Goal: Information Seeking & Learning: Learn about a topic

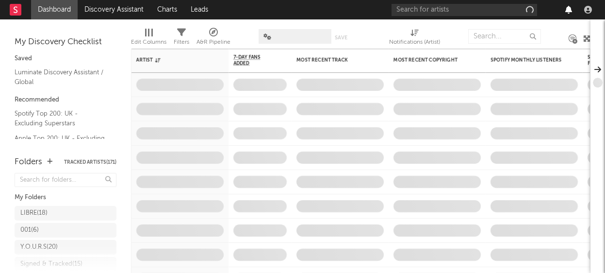
click at [569, 11] on icon "button" at bounding box center [568, 10] width 7 height 8
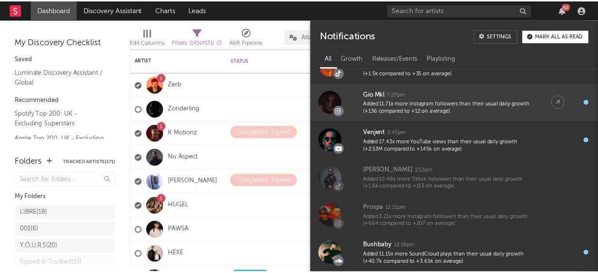
scroll to position [809, 0]
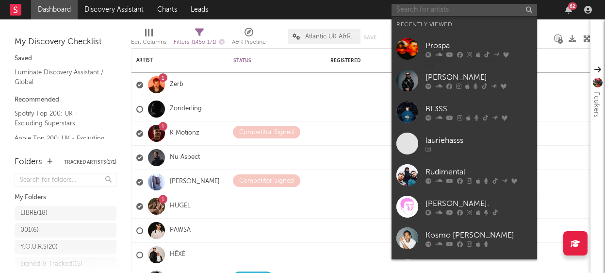
click at [446, 4] on input "text" at bounding box center [465, 10] width 146 height 12
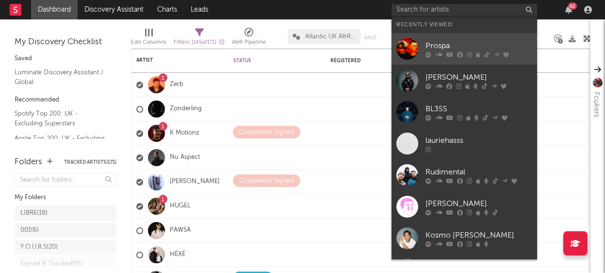
click at [442, 44] on div "Prospa" at bounding box center [478, 46] width 107 height 12
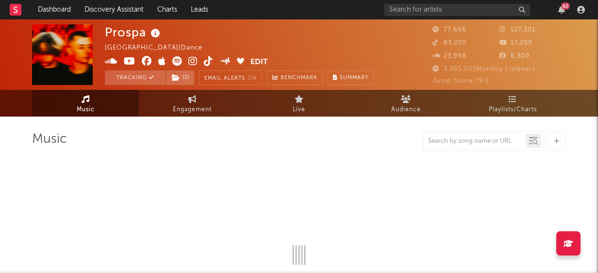
select select "6m"
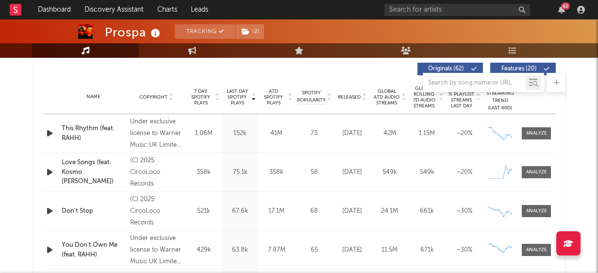
scroll to position [372, 0]
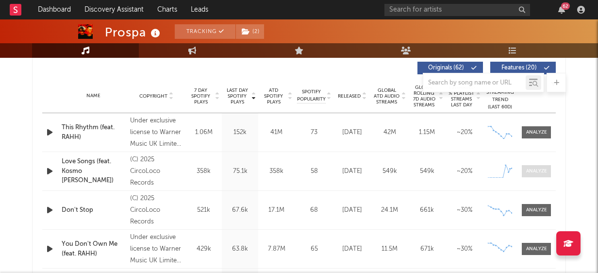
click at [536, 169] on div at bounding box center [536, 170] width 21 height 7
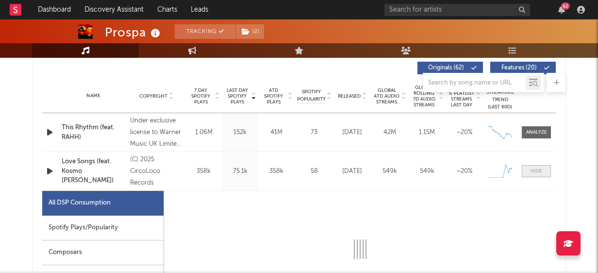
select select "1w"
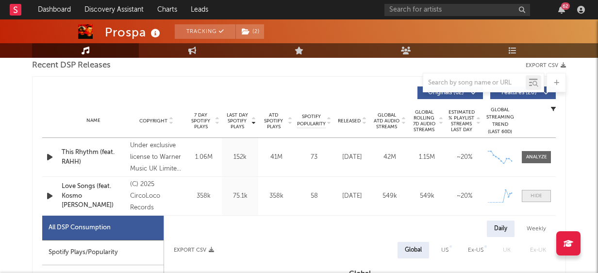
scroll to position [344, 0]
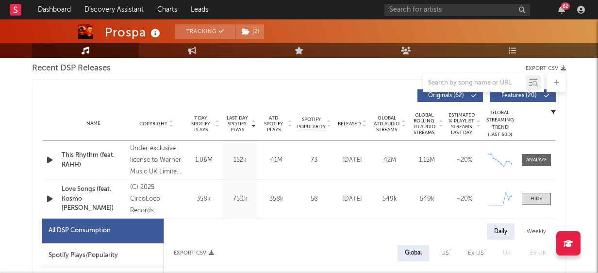
drag, startPoint x: 539, startPoint y: 196, endPoint x: 496, endPoint y: 79, distance: 125.1
click at [539, 196] on div at bounding box center [536, 198] width 12 height 7
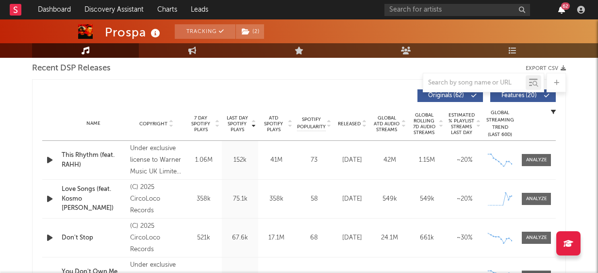
click at [564, 10] on icon "button" at bounding box center [561, 10] width 7 height 8
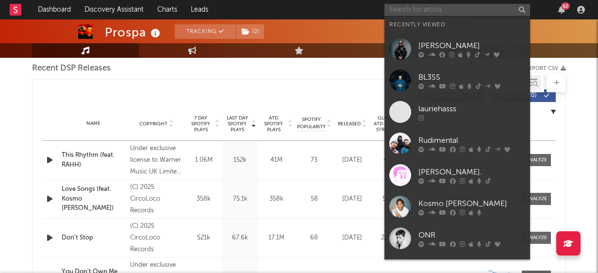
drag, startPoint x: 460, startPoint y: 10, endPoint x: 425, endPoint y: 11, distance: 34.9
click at [460, 10] on input "text" at bounding box center [457, 10] width 146 height 12
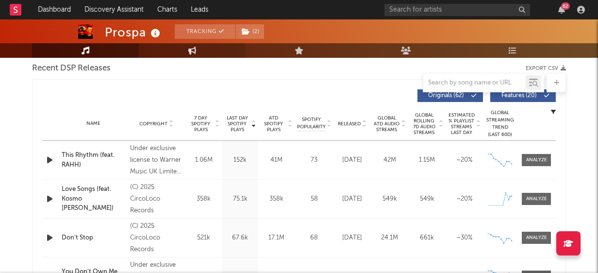
click at [214, 50] on link "Engagement" at bounding box center [192, 50] width 107 height 15
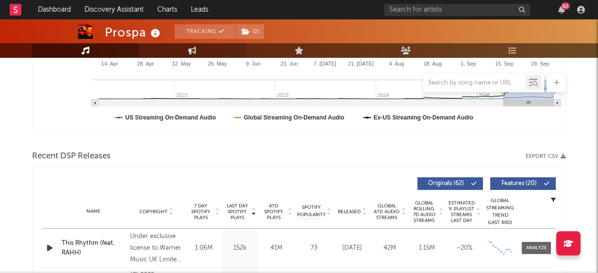
select select "1w"
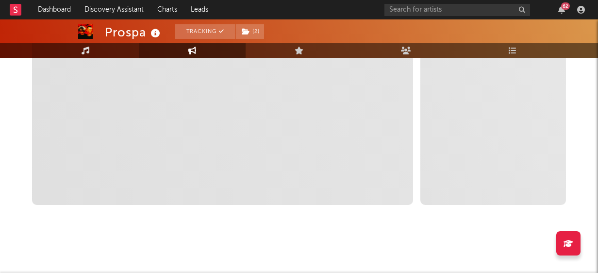
click at [87, 50] on icon at bounding box center [86, 51] width 8 height 8
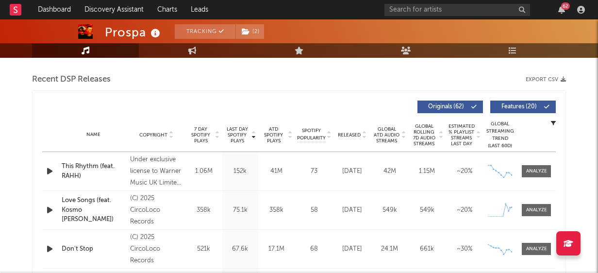
select select "6m"
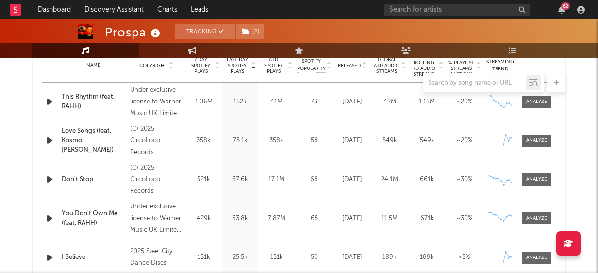
scroll to position [401, 0]
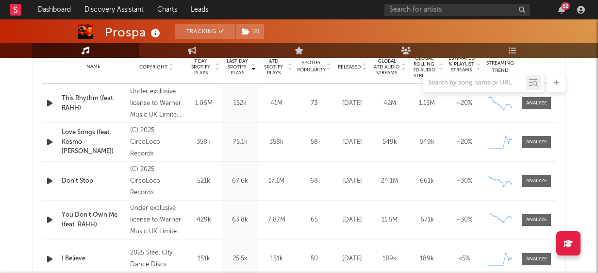
click at [562, 9] on div "62" at bounding box center [565, 5] width 9 height 7
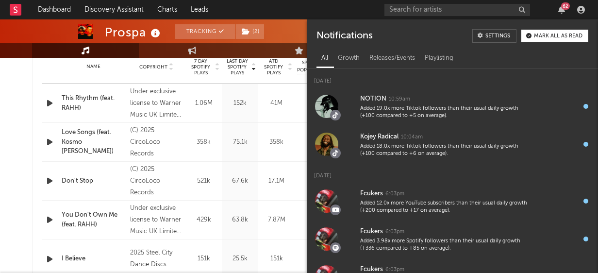
scroll to position [400, 0]
click at [558, 12] on icon "button" at bounding box center [561, 10] width 7 height 8
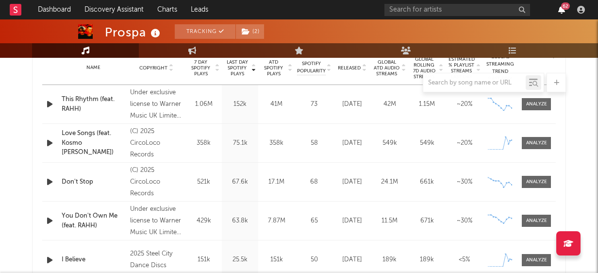
click at [558, 12] on icon "button" at bounding box center [561, 10] width 7 height 8
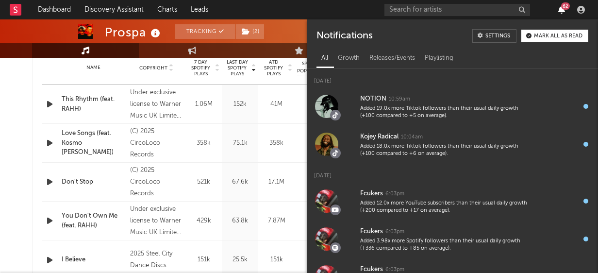
click at [558, 12] on icon "button" at bounding box center [561, 10] width 7 height 8
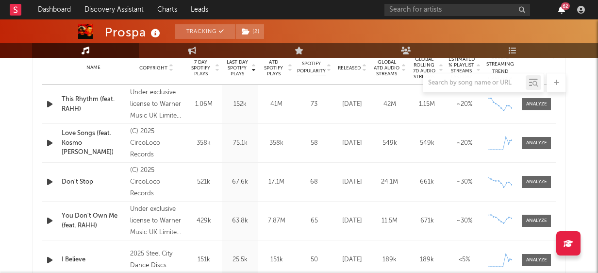
click at [563, 13] on icon "button" at bounding box center [561, 10] width 7 height 8
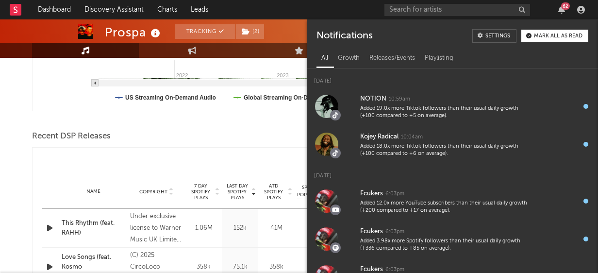
scroll to position [137, 0]
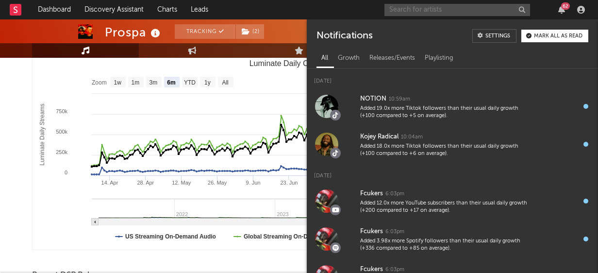
click at [434, 9] on input "text" at bounding box center [457, 10] width 146 height 12
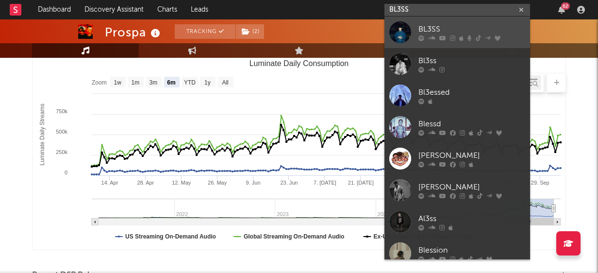
type input "BL3SS"
click at [419, 35] on icon at bounding box center [421, 38] width 6 height 6
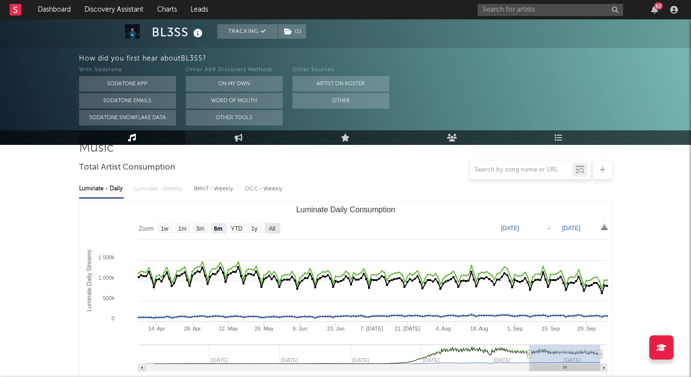
scroll to position [87, 0]
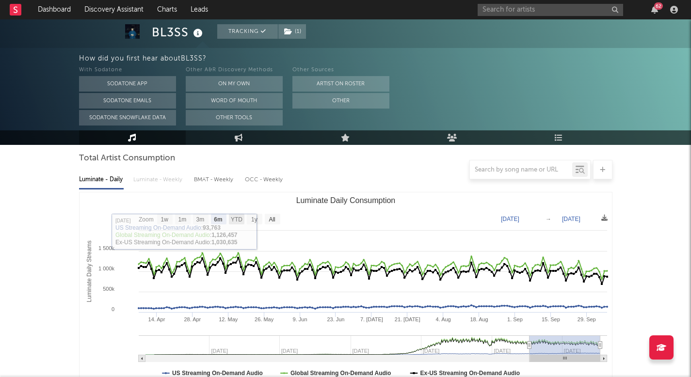
click at [236, 220] on text "YTD" at bounding box center [236, 219] width 12 height 7
select select "YTD"
type input "[DATE]"
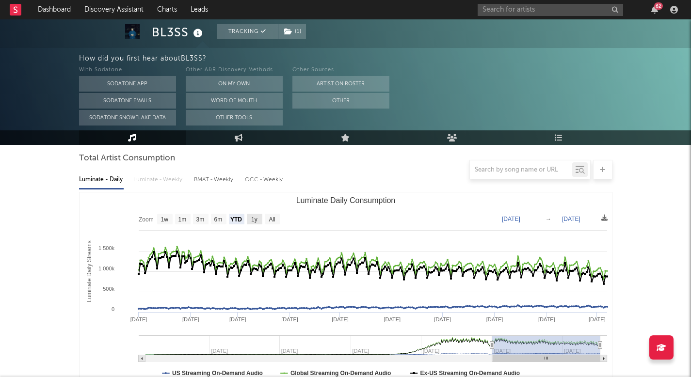
click at [255, 221] on text "1y" at bounding box center [254, 219] width 6 height 7
select select "1y"
type input "[DATE]"
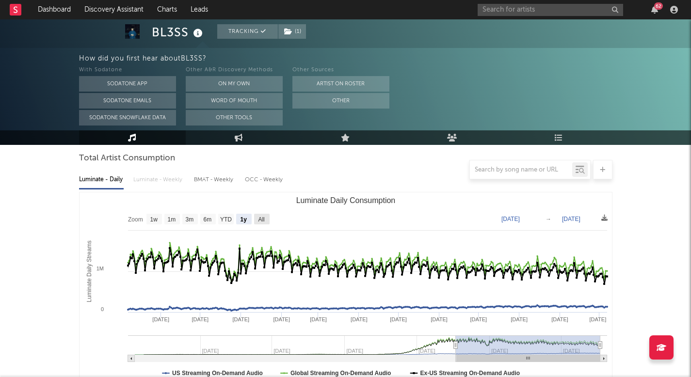
click at [266, 221] on rect "Luminate Daily Consumption" at bounding box center [262, 219] width 16 height 11
select select "All"
type input "[DATE]"
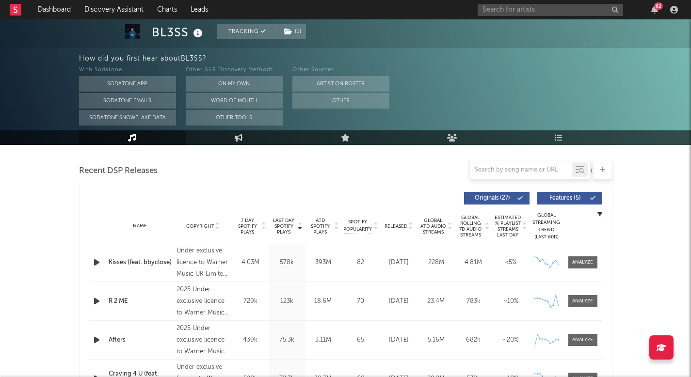
scroll to position [85, 0]
